Goal: Task Accomplishment & Management: Manage account settings

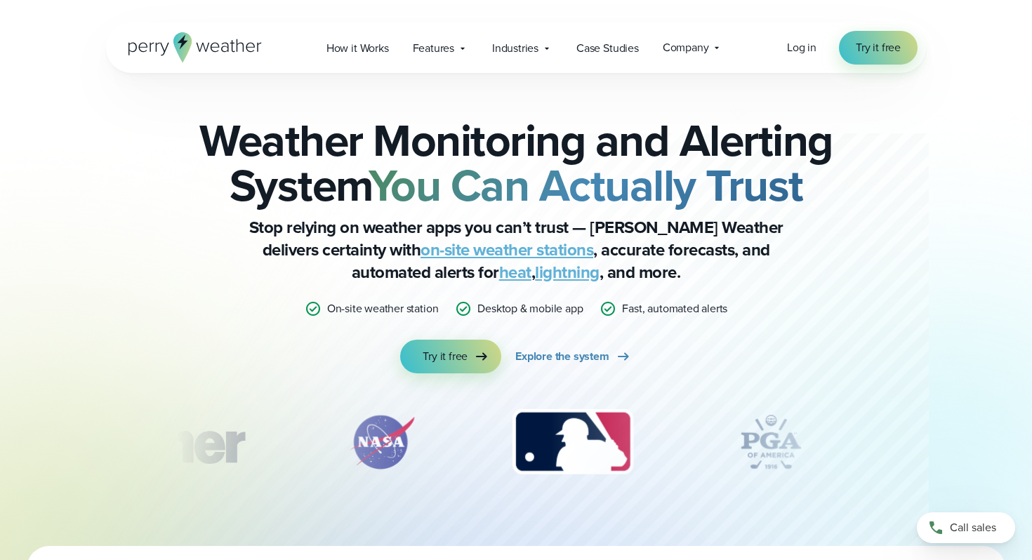
click at [794, 58] on div "Log in Try it free" at bounding box center [852, 48] width 131 height 34
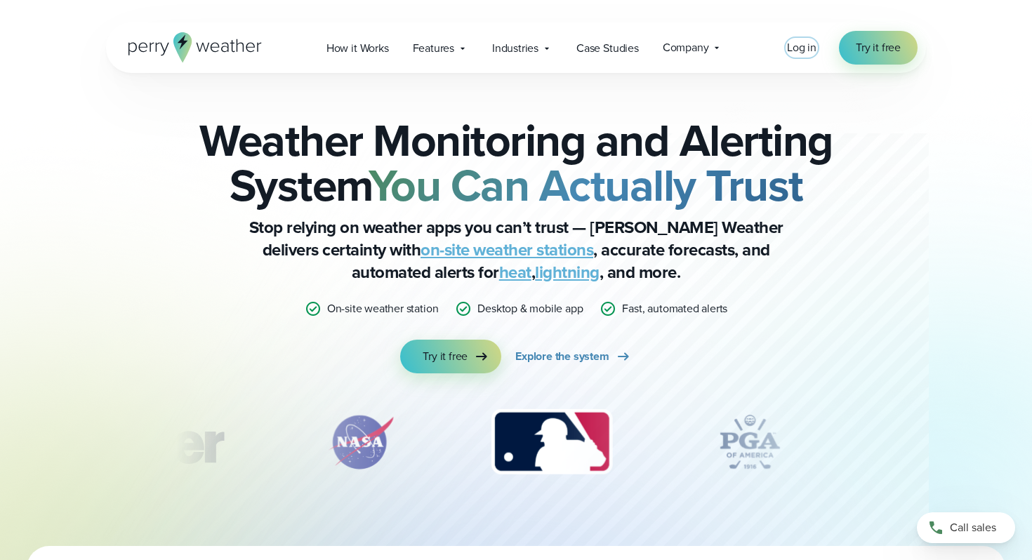
click at [796, 48] on span "Log in" at bounding box center [801, 47] width 29 height 16
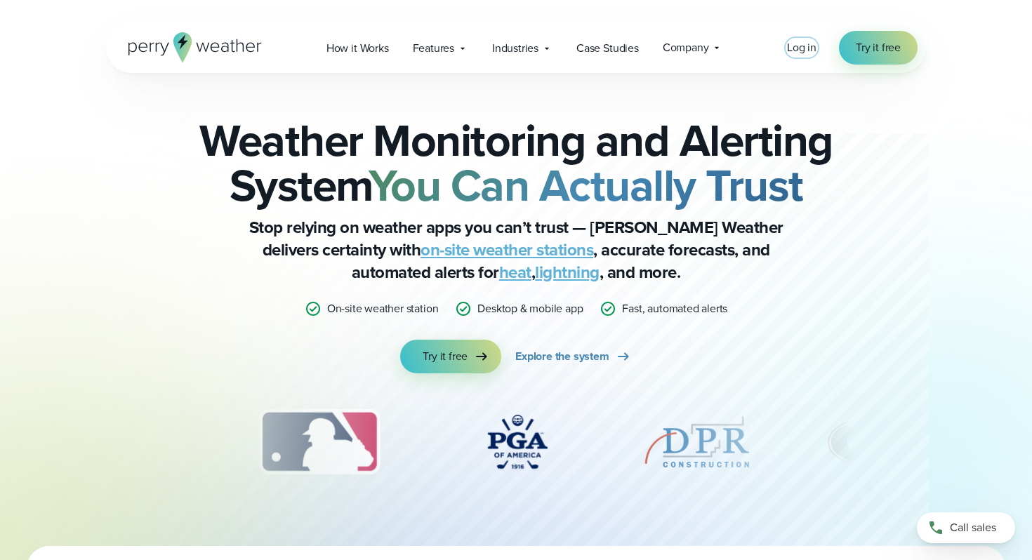
click at [795, 47] on span "Log in" at bounding box center [801, 47] width 29 height 16
